Goal: Transaction & Acquisition: Purchase product/service

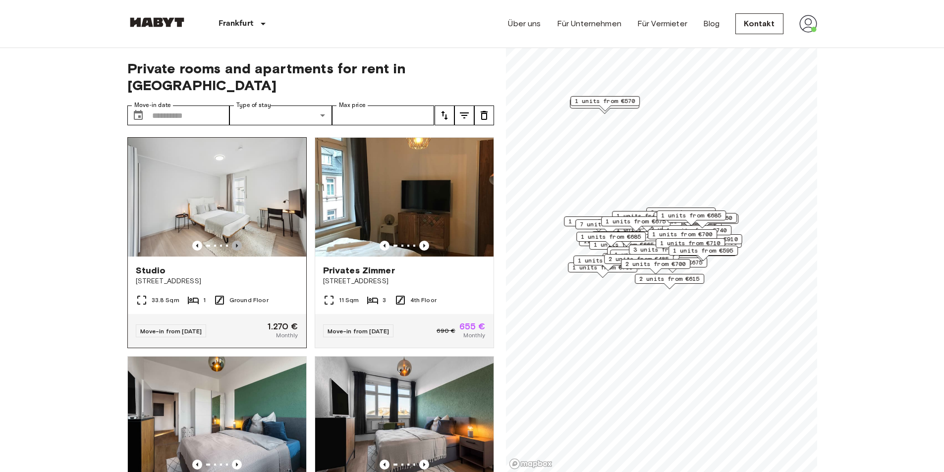
click at [236, 244] on icon "Previous image" at bounding box center [237, 246] width 2 height 4
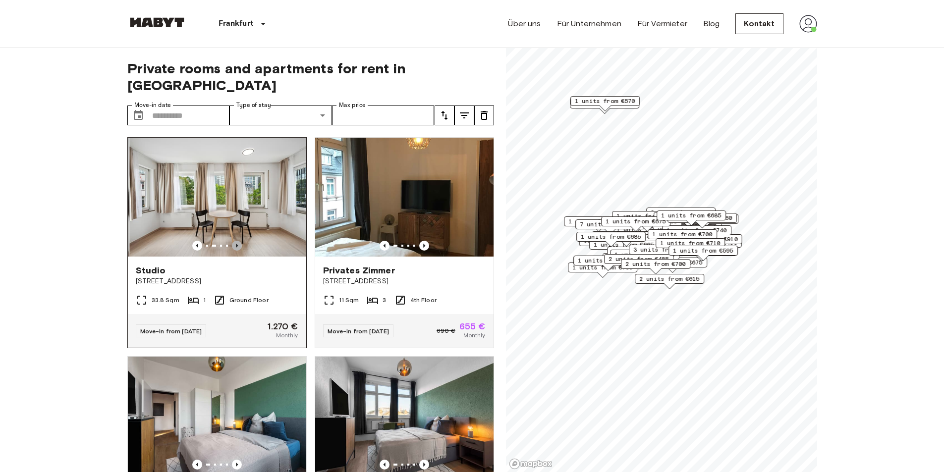
click at [236, 244] on icon "Previous image" at bounding box center [237, 246] width 2 height 4
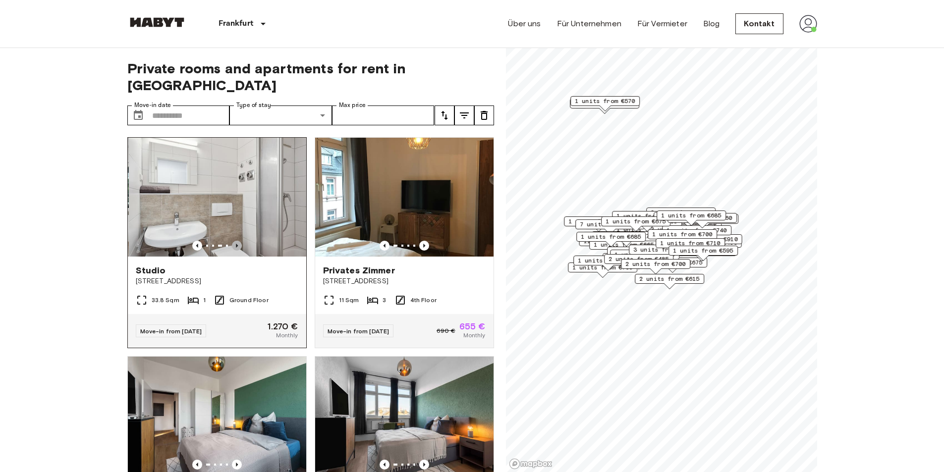
click at [236, 244] on icon "Previous image" at bounding box center [237, 246] width 2 height 4
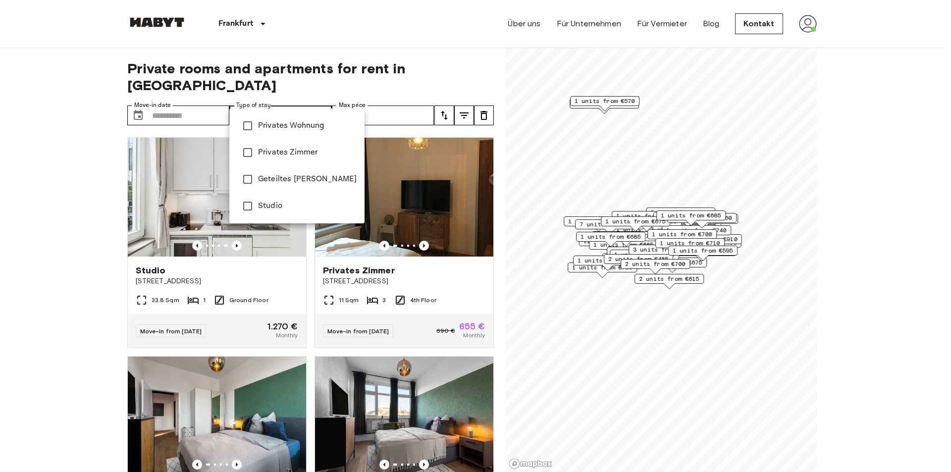
click at [307, 124] on span "Privates Wohnung" at bounding box center [307, 126] width 99 height 12
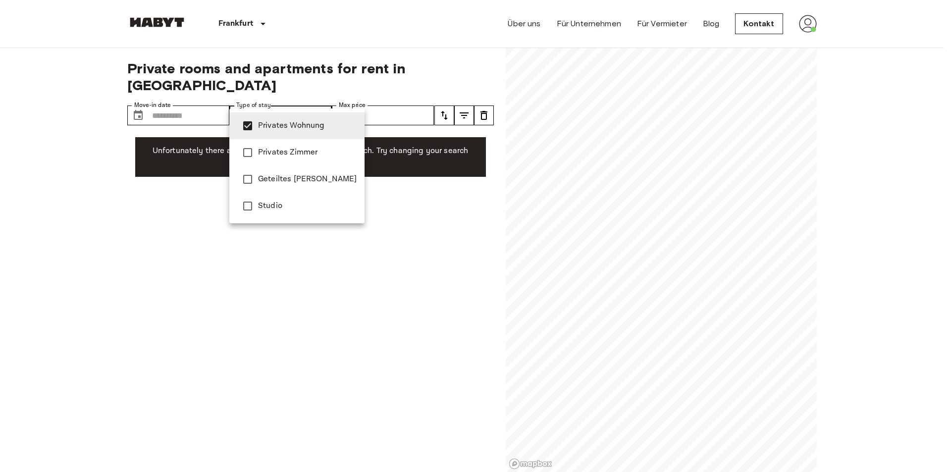
type input "**********"
click at [280, 124] on span "Privates Wohnung" at bounding box center [307, 126] width 99 height 12
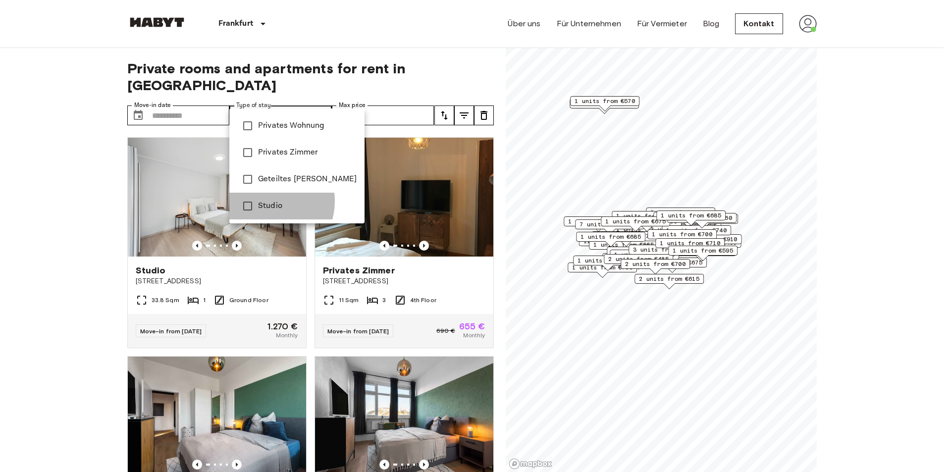
click at [265, 201] on span "Studio" at bounding box center [307, 206] width 99 height 12
type input "******"
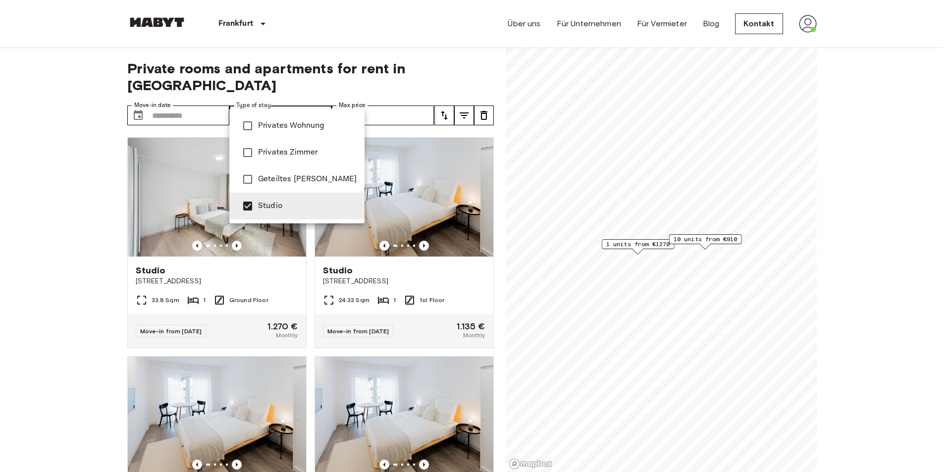
click at [96, 230] on div at bounding box center [475, 236] width 951 height 472
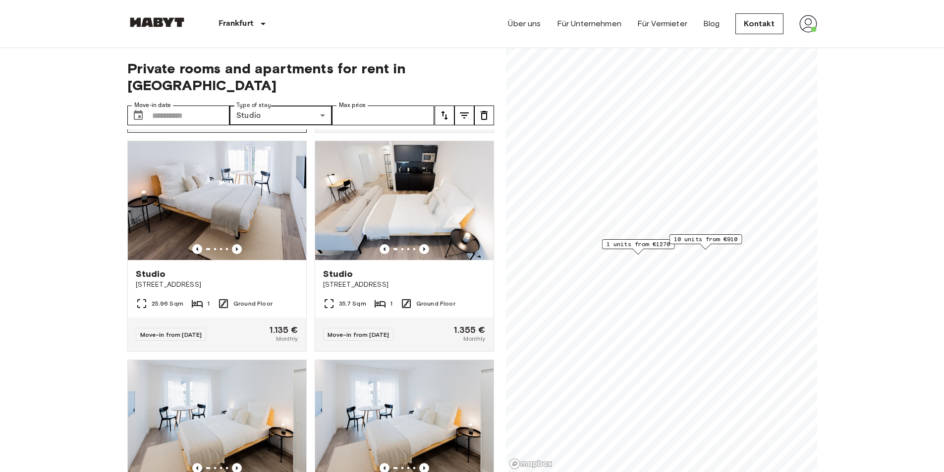
scroll to position [427, 0]
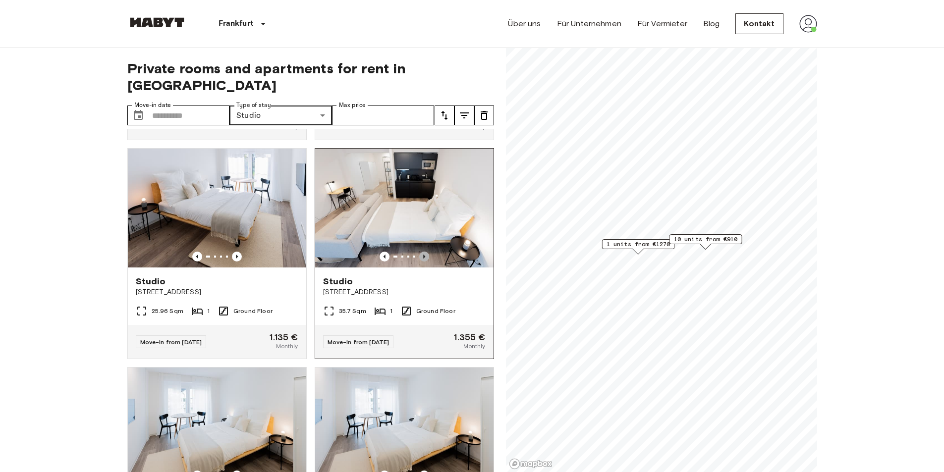
click at [423, 252] on icon "Previous image" at bounding box center [424, 257] width 10 height 10
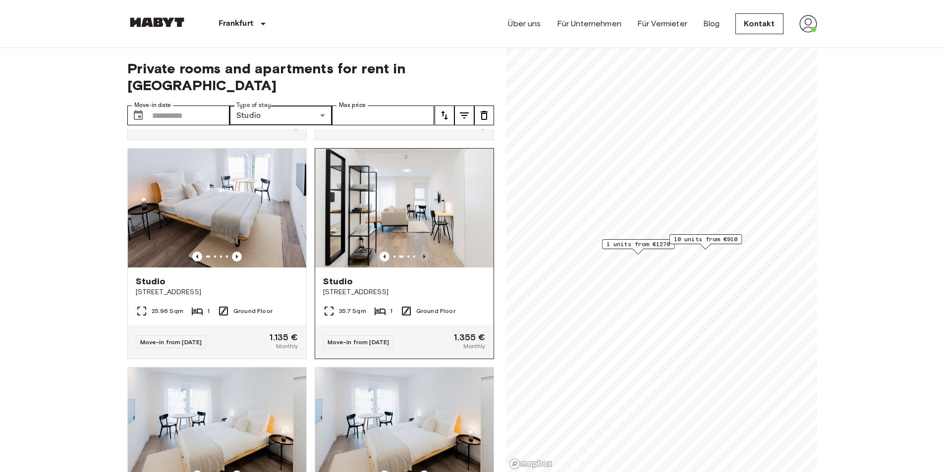
click at [423, 252] on icon "Previous image" at bounding box center [424, 257] width 10 height 10
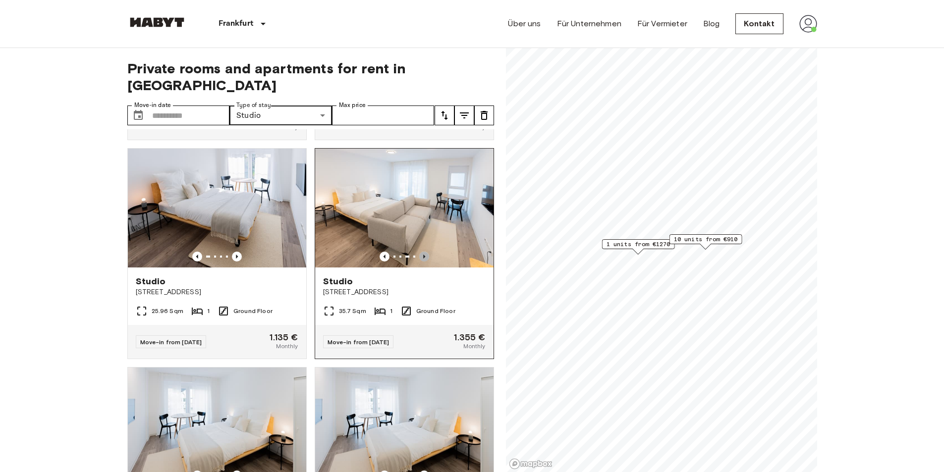
click at [423, 252] on icon "Previous image" at bounding box center [424, 257] width 10 height 10
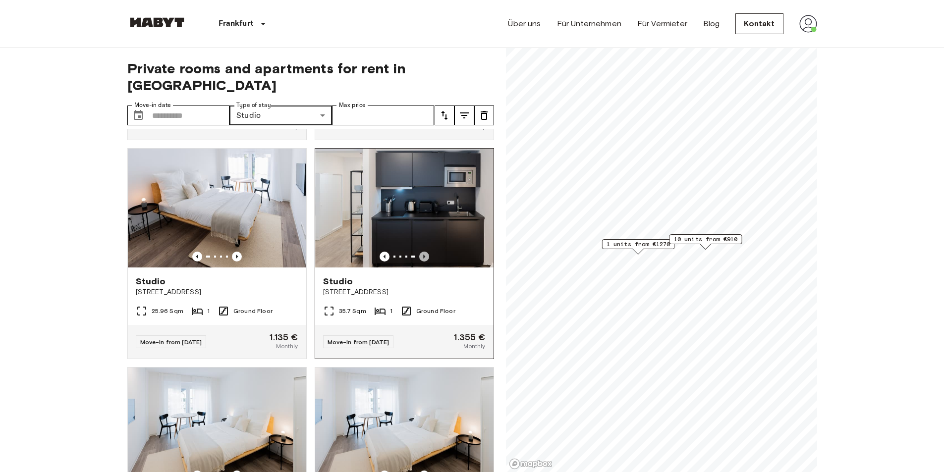
click at [423, 252] on icon "Previous image" at bounding box center [424, 257] width 10 height 10
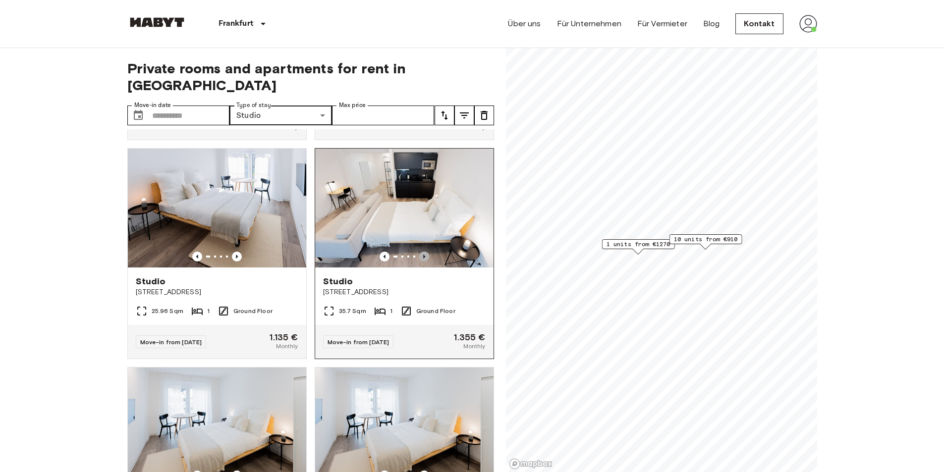
click at [423, 252] on icon "Previous image" at bounding box center [424, 257] width 10 height 10
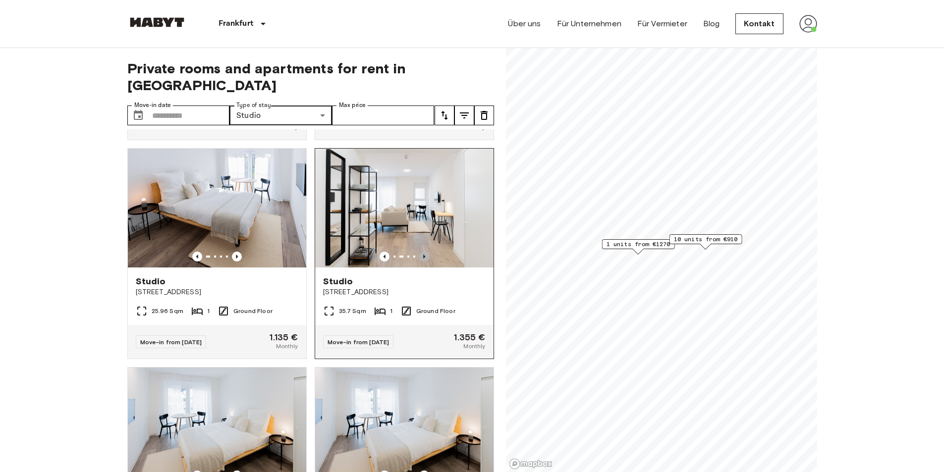
click at [423, 252] on icon "Previous image" at bounding box center [424, 257] width 10 height 10
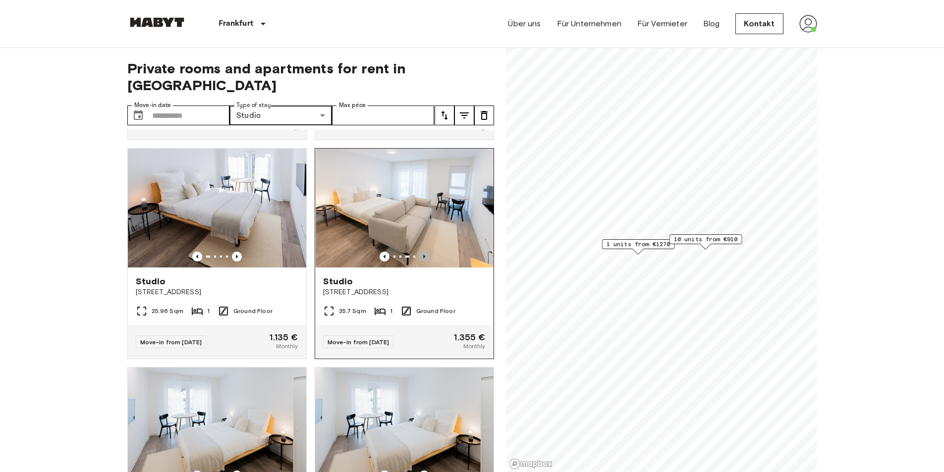
click at [423, 252] on icon "Previous image" at bounding box center [424, 257] width 10 height 10
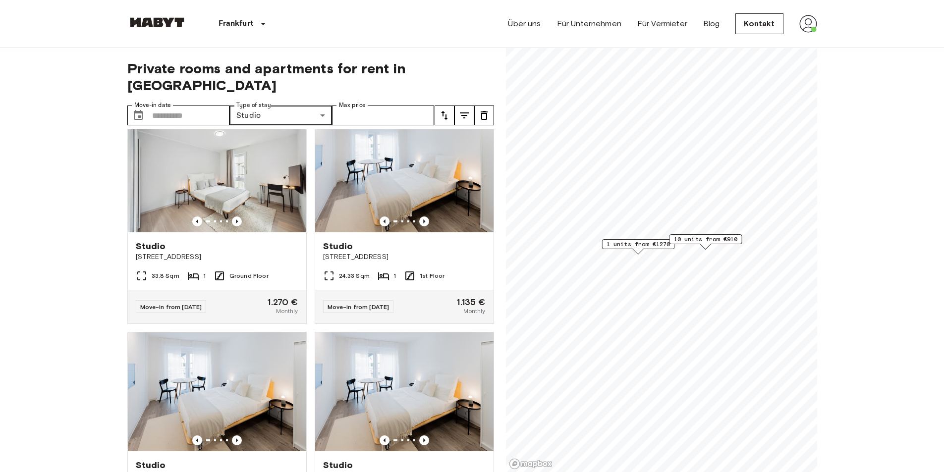
scroll to position [0, 0]
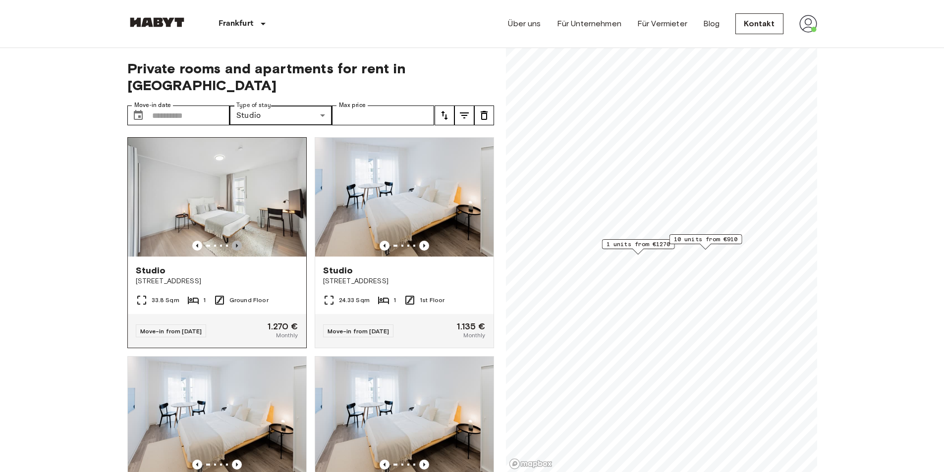
click at [236, 241] on icon "Previous image" at bounding box center [237, 246] width 10 height 10
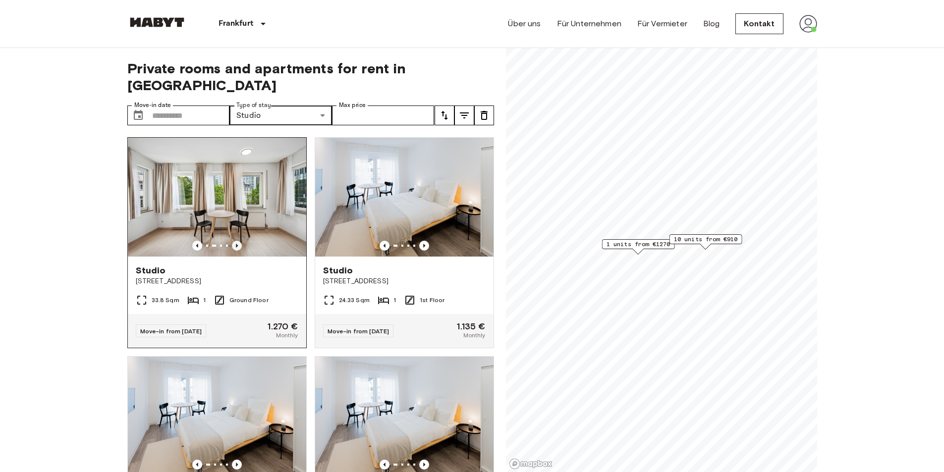
click at [236, 241] on icon "Previous image" at bounding box center [237, 246] width 10 height 10
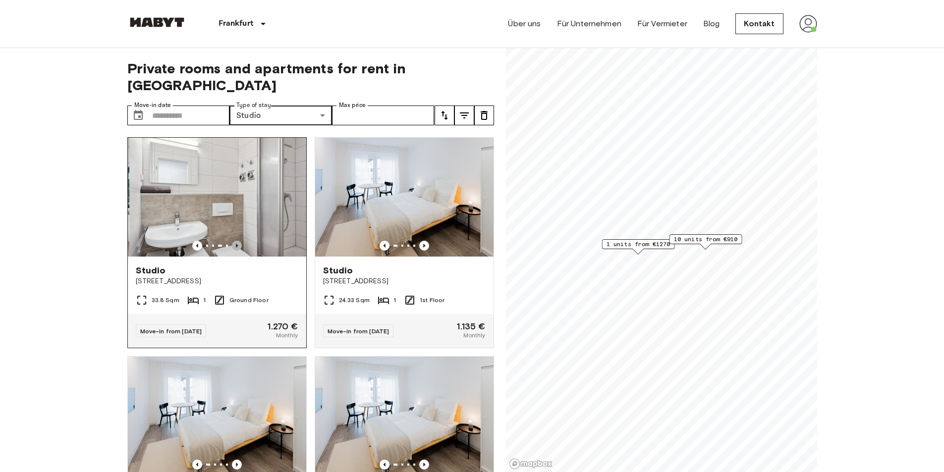
click at [236, 241] on icon "Previous image" at bounding box center [237, 246] width 10 height 10
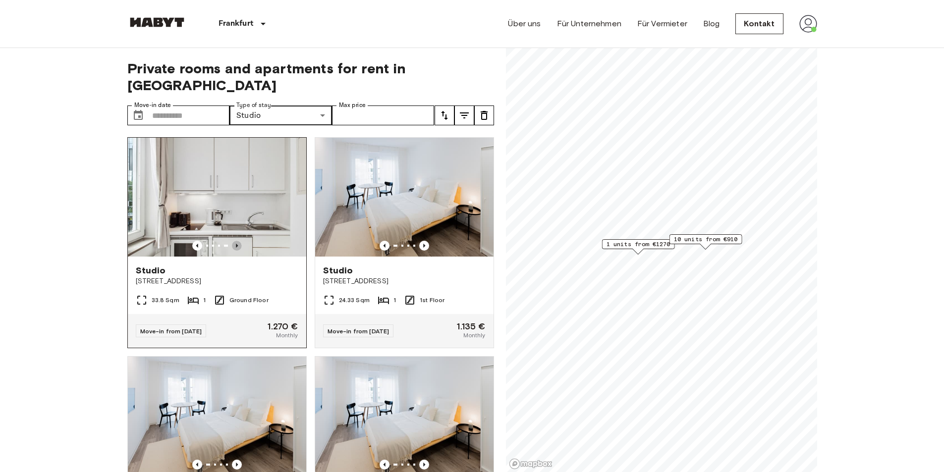
click at [236, 241] on icon "Previous image" at bounding box center [237, 246] width 10 height 10
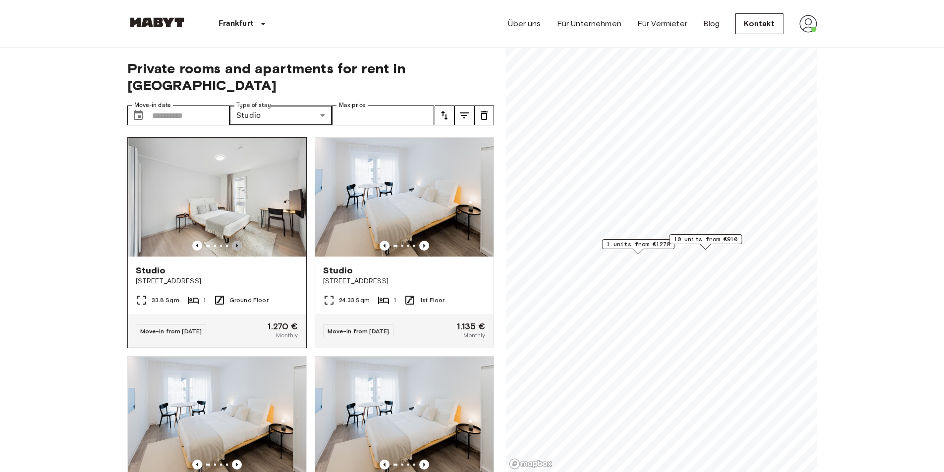
click at [236, 241] on icon "Previous image" at bounding box center [237, 246] width 10 height 10
